Goal: Transaction & Acquisition: Purchase product/service

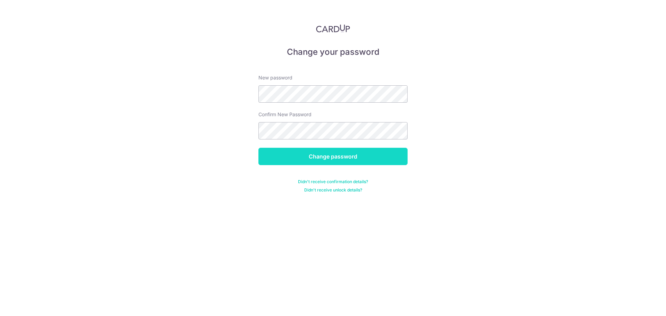
click at [341, 157] on input "Change password" at bounding box center [332, 156] width 149 height 17
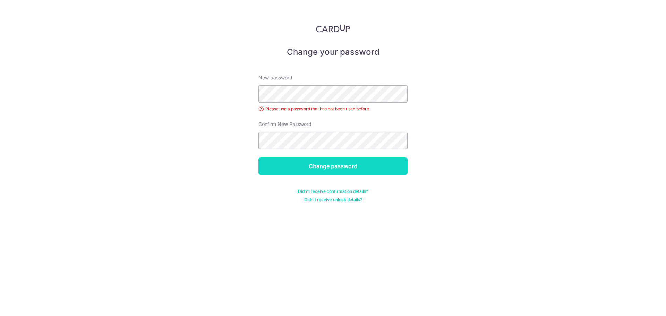
click at [345, 166] on input "Change password" at bounding box center [332, 165] width 149 height 17
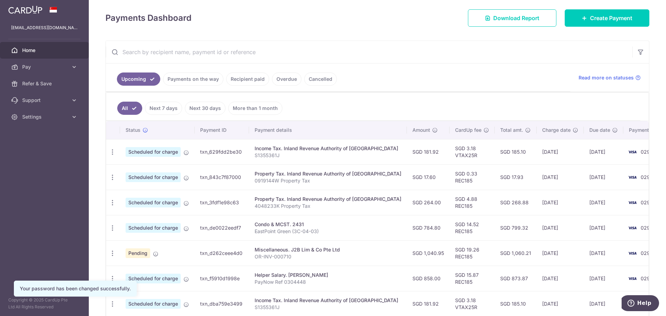
scroll to position [104, 0]
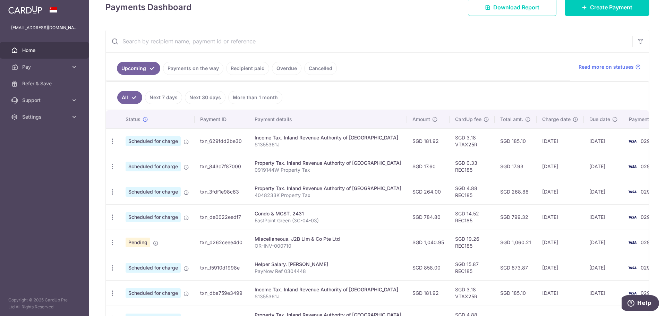
click at [188, 70] on link "Payments on the way" at bounding box center [193, 68] width 60 height 13
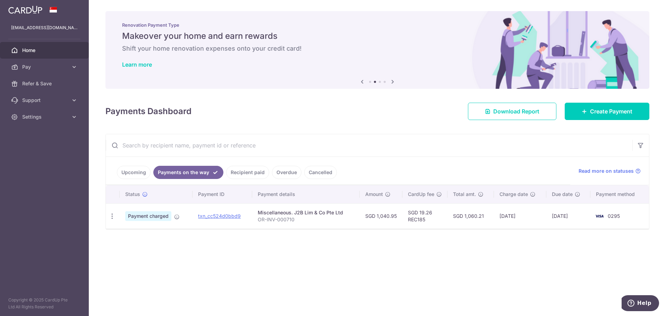
click at [247, 173] on link "Recipient paid" at bounding box center [247, 172] width 43 height 13
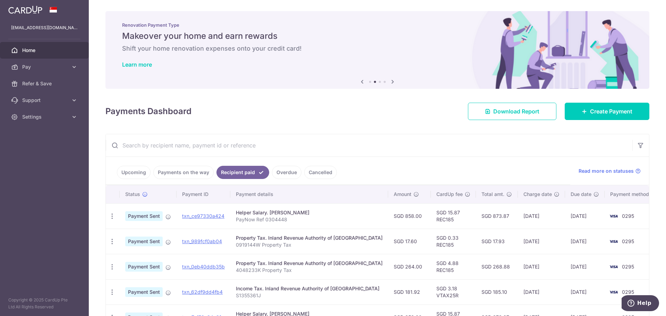
click at [280, 172] on link "Overdue" at bounding box center [286, 172] width 29 height 13
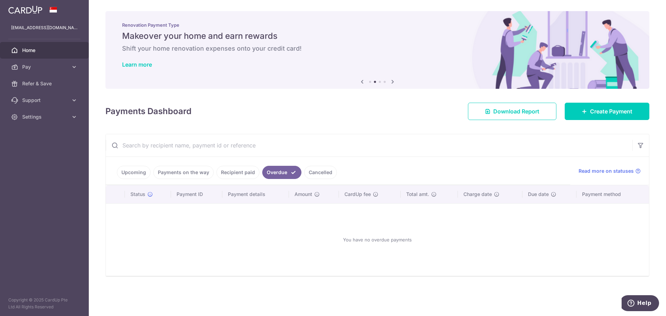
click at [141, 174] on link "Upcoming" at bounding box center [134, 172] width 34 height 13
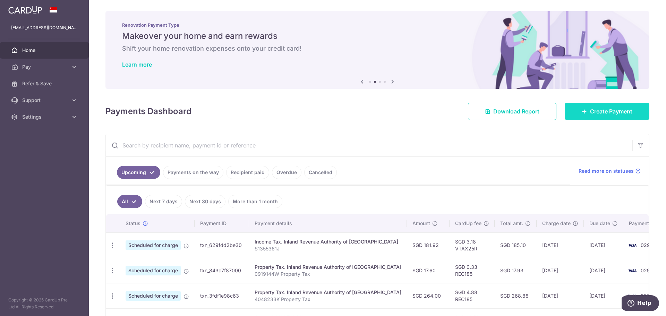
click at [592, 112] on span "Create Payment" at bounding box center [611, 111] width 42 height 8
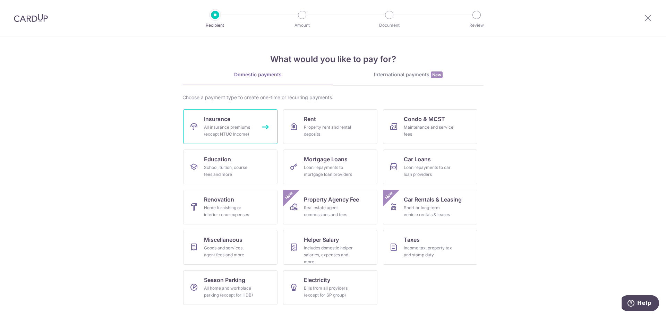
click at [222, 129] on div "All insurance premiums (except NTUC Income)" at bounding box center [229, 131] width 50 height 14
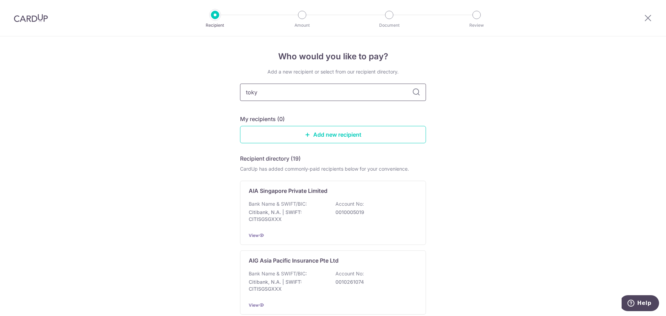
type input "[GEOGRAPHIC_DATA]"
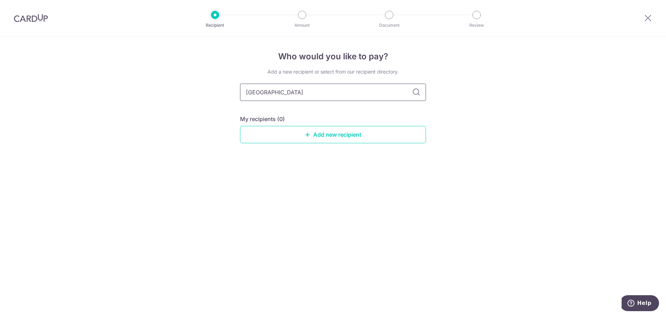
click at [321, 95] on input "[GEOGRAPHIC_DATA]" at bounding box center [333, 92] width 186 height 17
type input "[GEOGRAPHIC_DATA]"
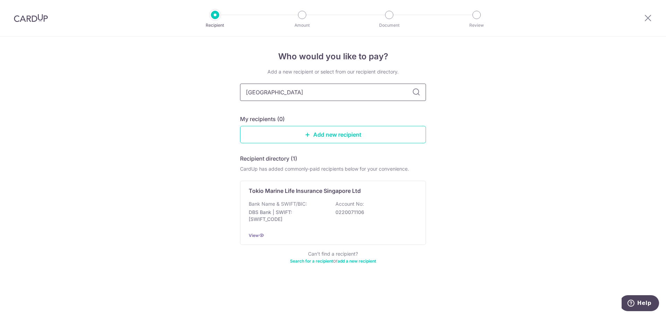
click at [331, 93] on input "[GEOGRAPHIC_DATA]" at bounding box center [333, 92] width 186 height 17
type input "tokio marine"
click at [414, 92] on icon at bounding box center [416, 92] width 8 height 8
